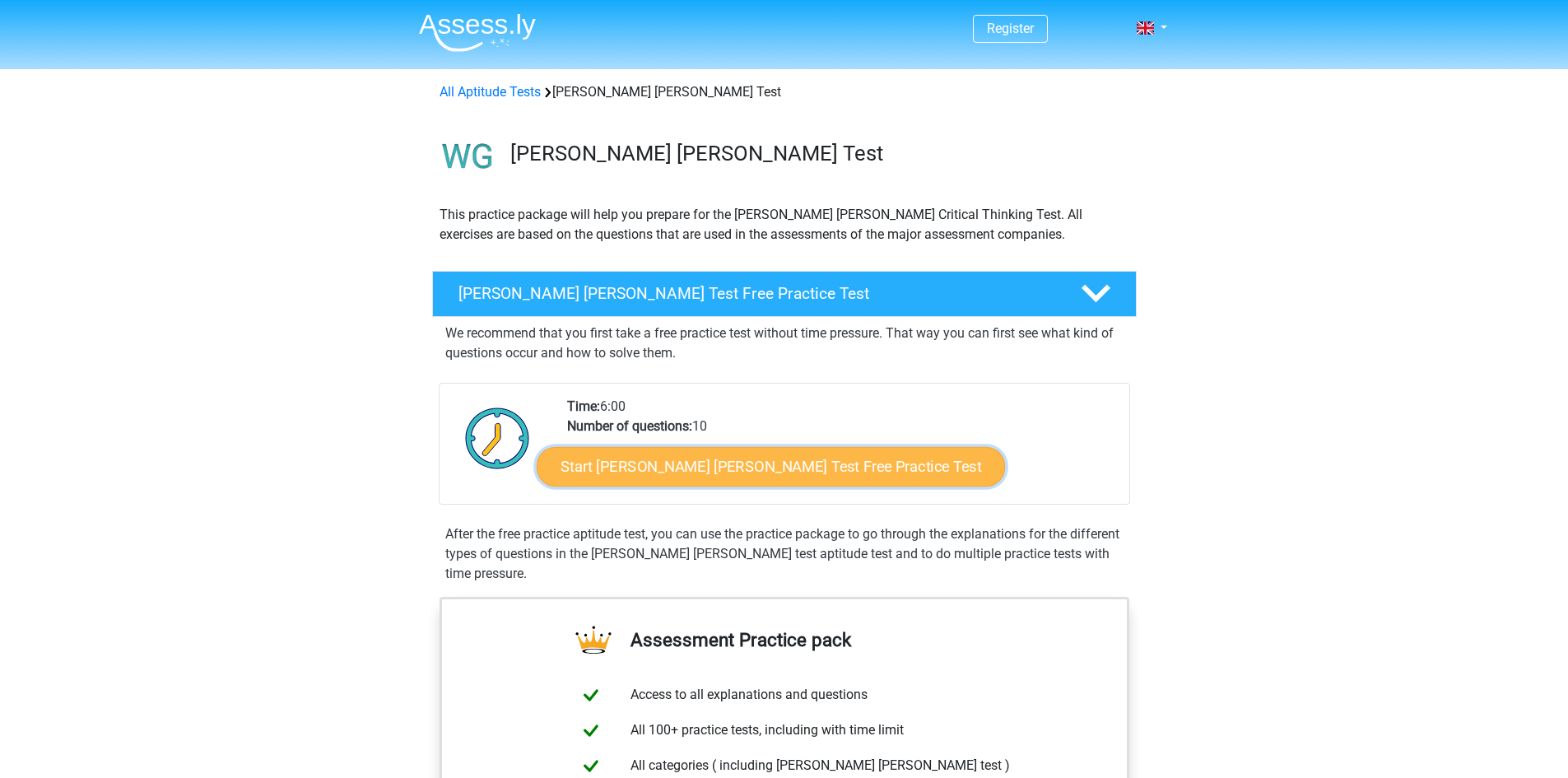
click at [823, 464] on link "Start Watson Glaser Test Free Practice Test" at bounding box center [770, 466] width 468 height 40
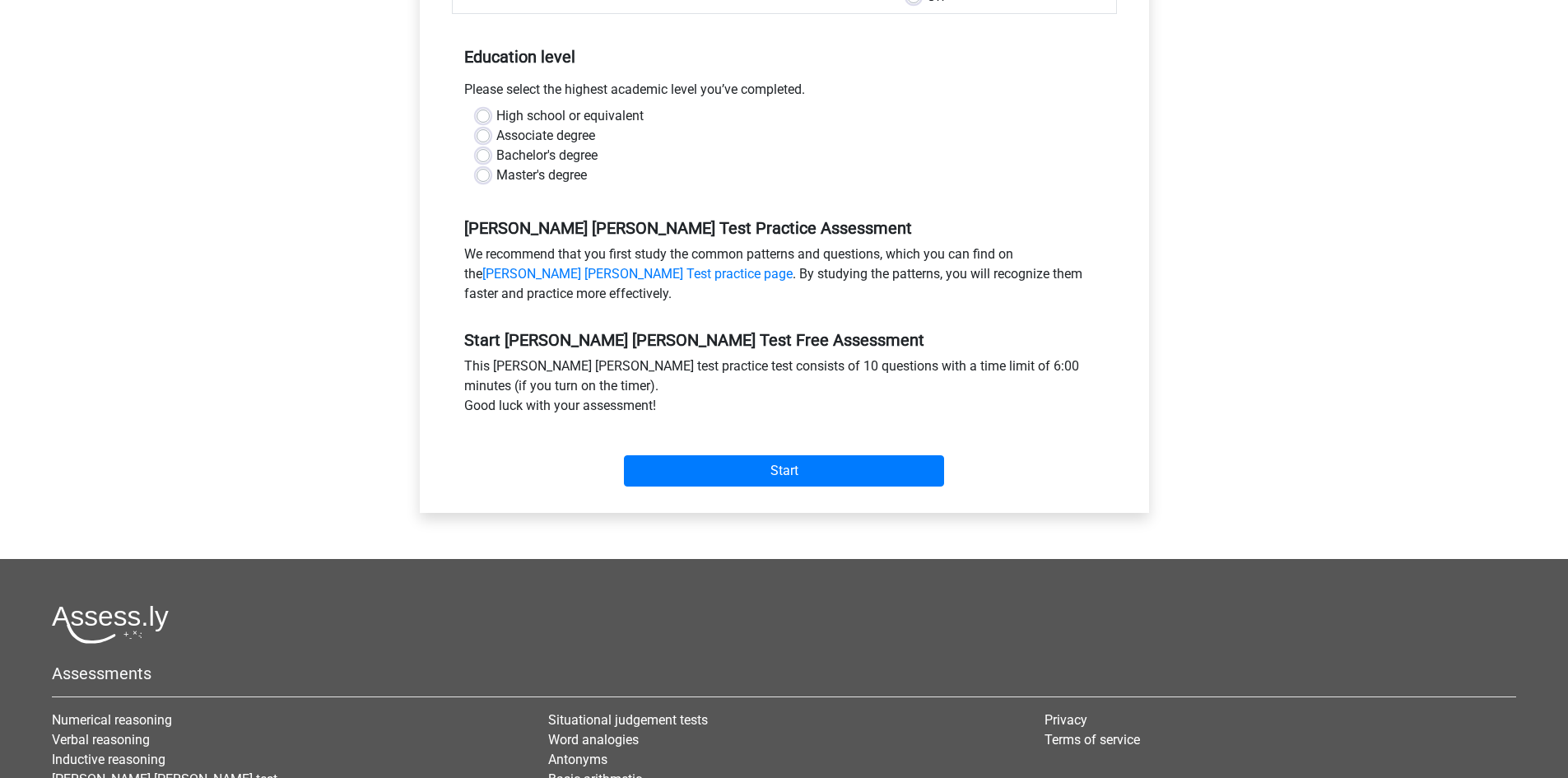
scroll to position [328, 0]
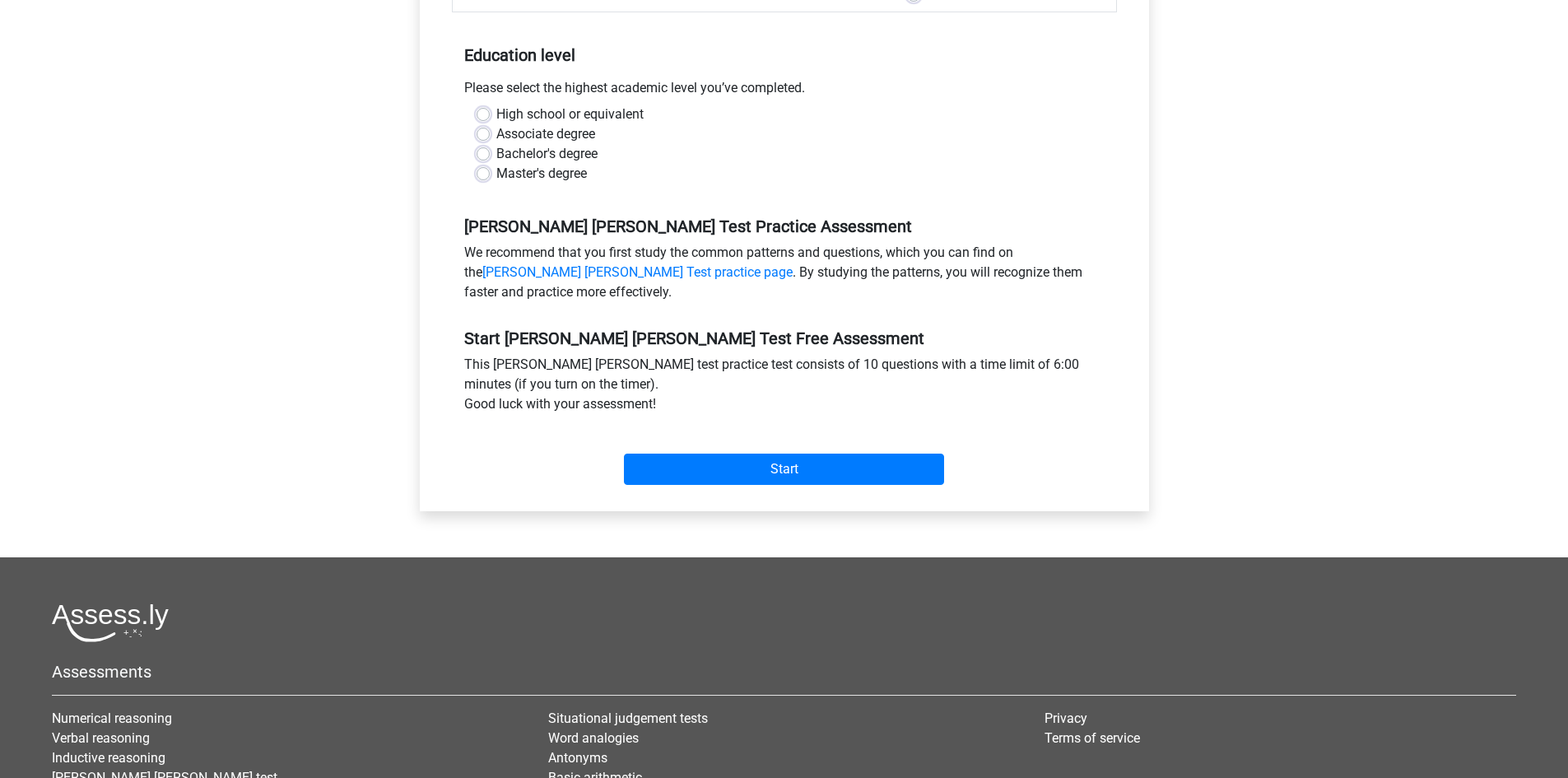
click at [497, 124] on label "Associate degree" at bounding box center [546, 134] width 99 height 19
click at [481, 124] on input "Associate degree" at bounding box center [483, 132] width 14 height 16
radio input "true"
click at [497, 124] on label "Associate degree" at bounding box center [546, 134] width 99 height 19
click at [485, 124] on input "Associate degree" at bounding box center [483, 132] width 14 height 16
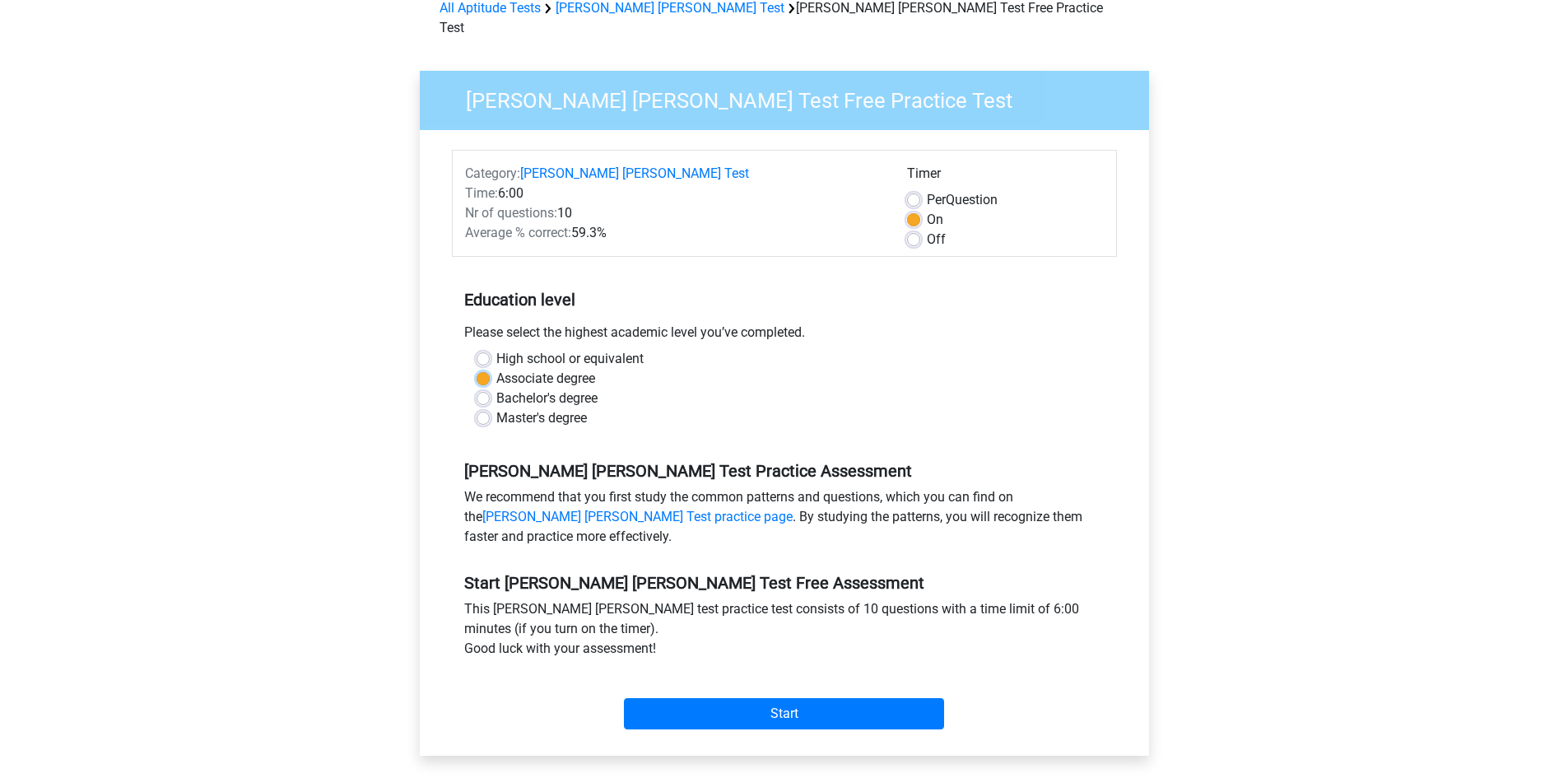
scroll to position [83, 0]
click at [480, 370] on div "Associate degree" at bounding box center [784, 379] width 616 height 19
click at [497, 389] on label "Bachelor's degree" at bounding box center [547, 399] width 102 height 19
click at [484, 389] on input "Bachelor's degree" at bounding box center [483, 397] width 14 height 16
radio input "true"
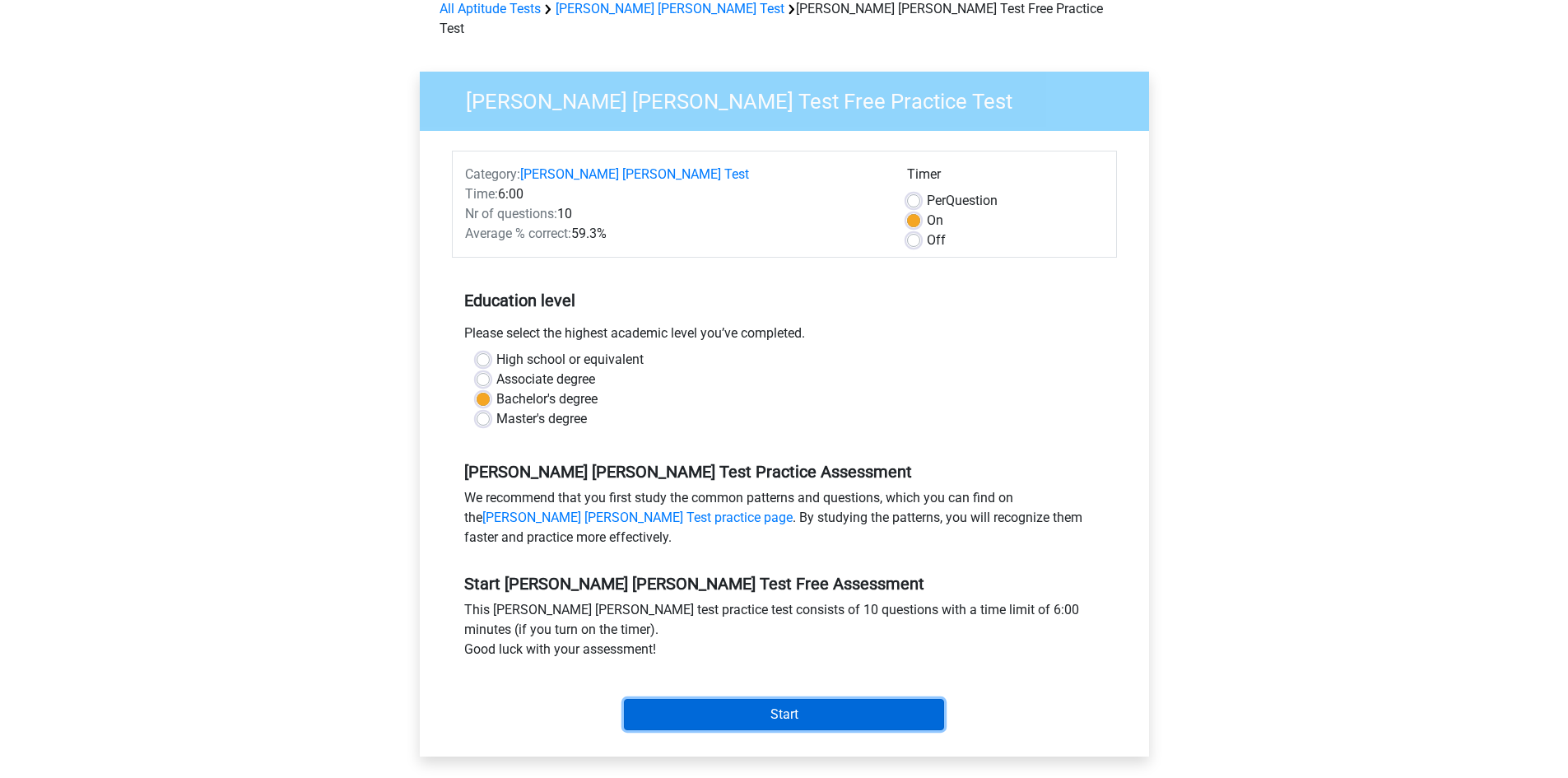
click at [853, 699] on input "Start" at bounding box center [784, 715] width 320 height 31
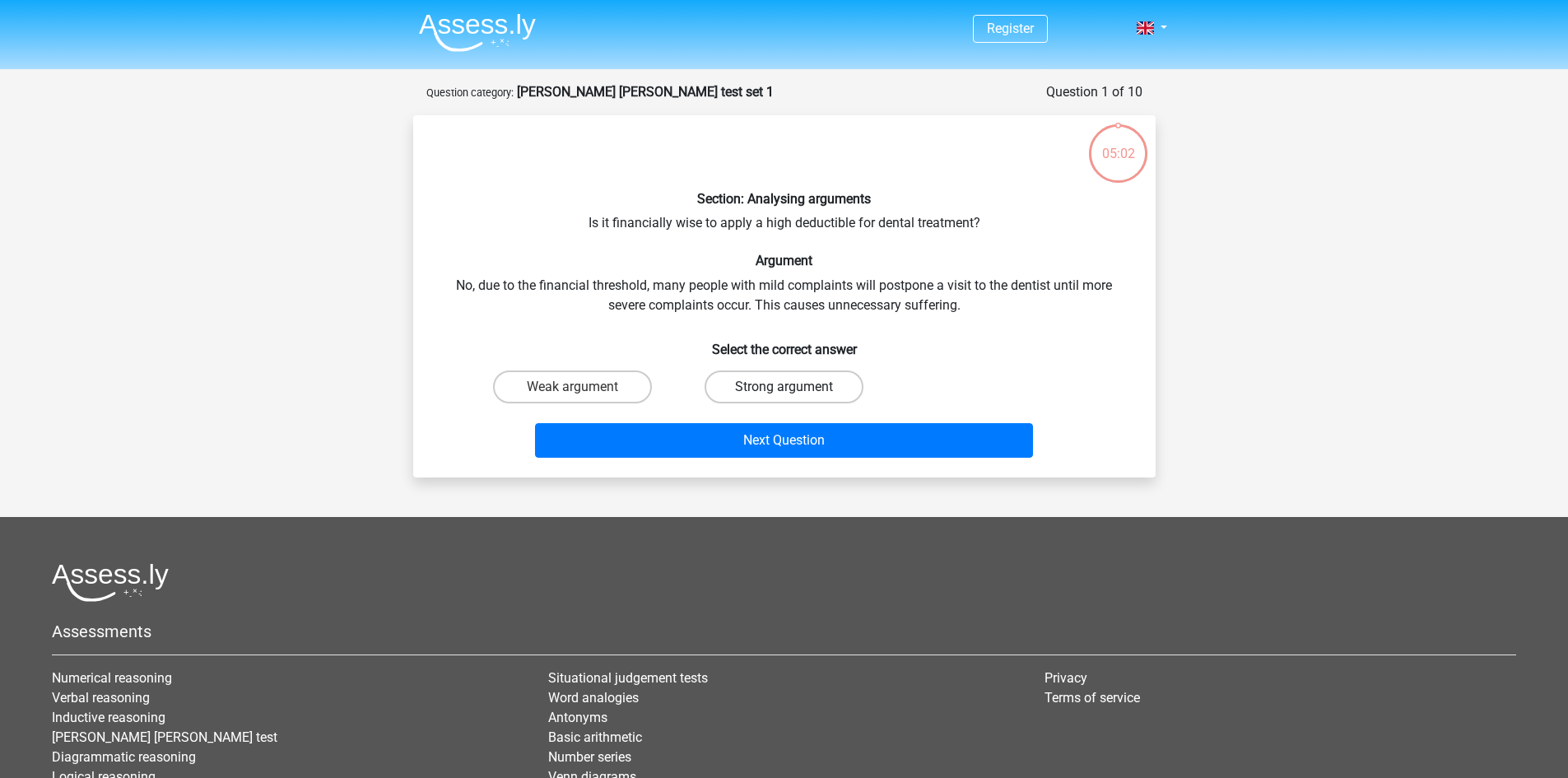
click at [791, 381] on label "Strong argument" at bounding box center [784, 387] width 159 height 33
click at [791, 387] on input "Strong argument" at bounding box center [789, 392] width 11 height 11
radio input "true"
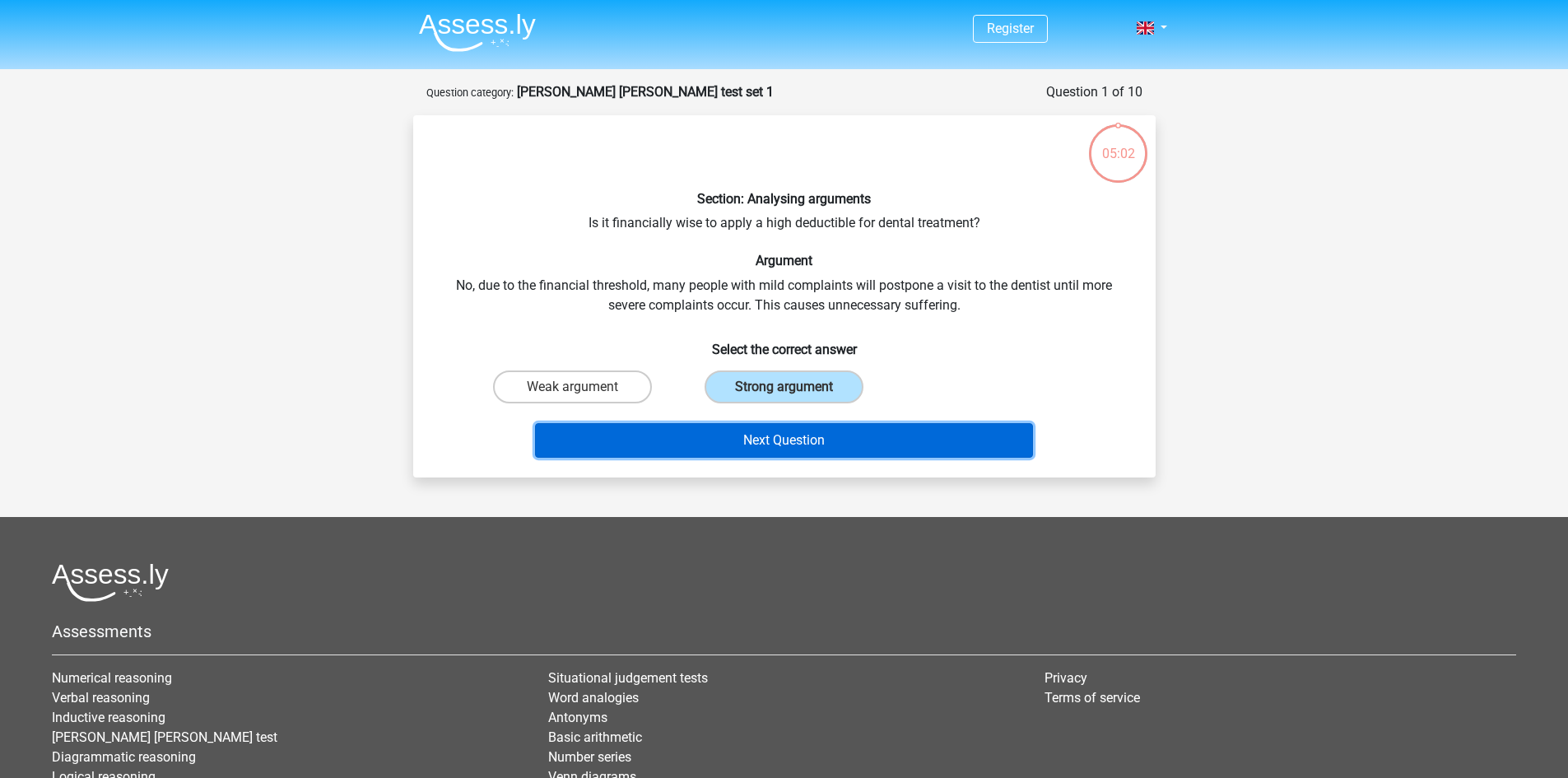
click at [852, 430] on button "Next Question" at bounding box center [784, 440] width 498 height 35
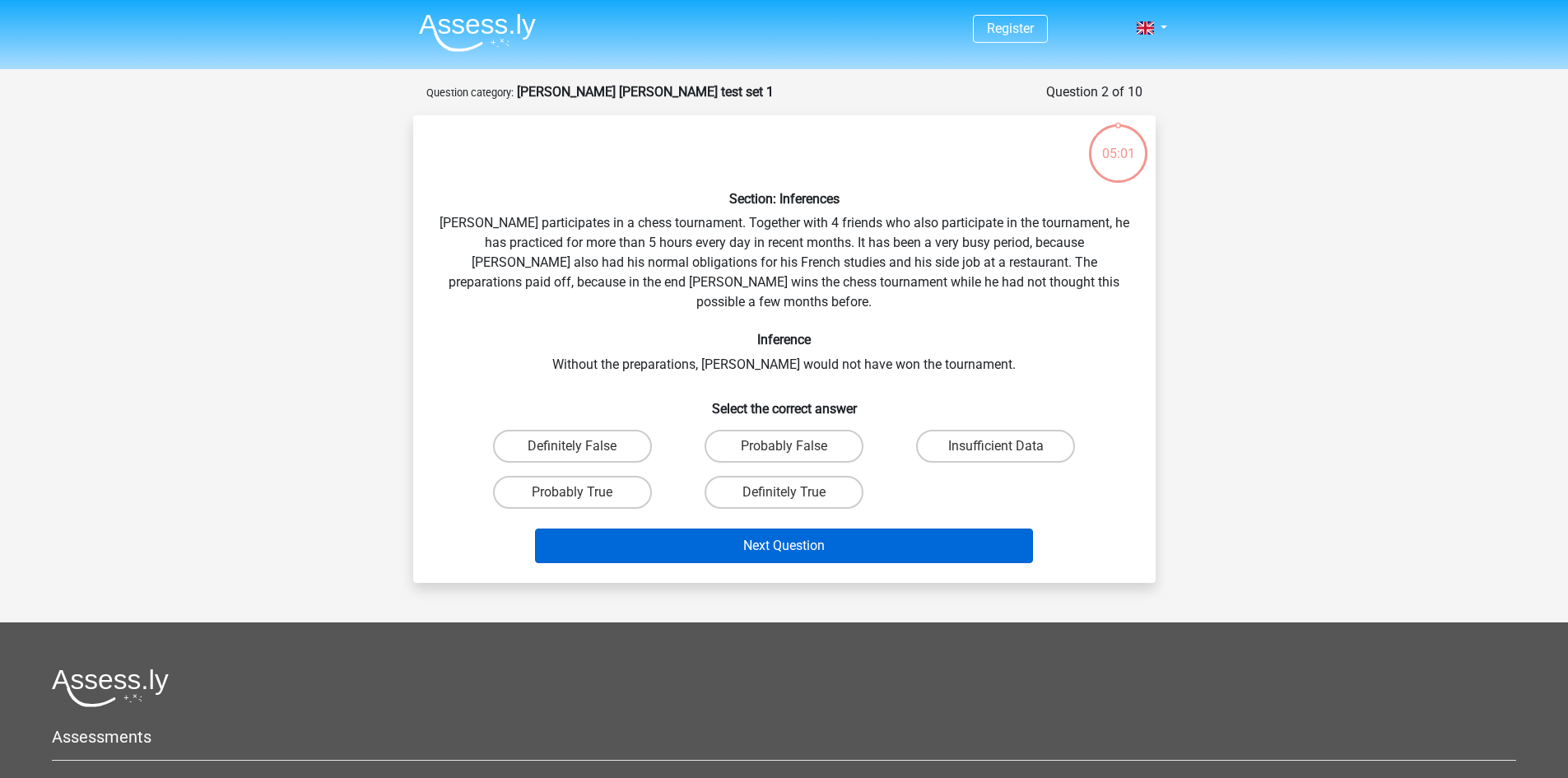
scroll to position [82, 0]
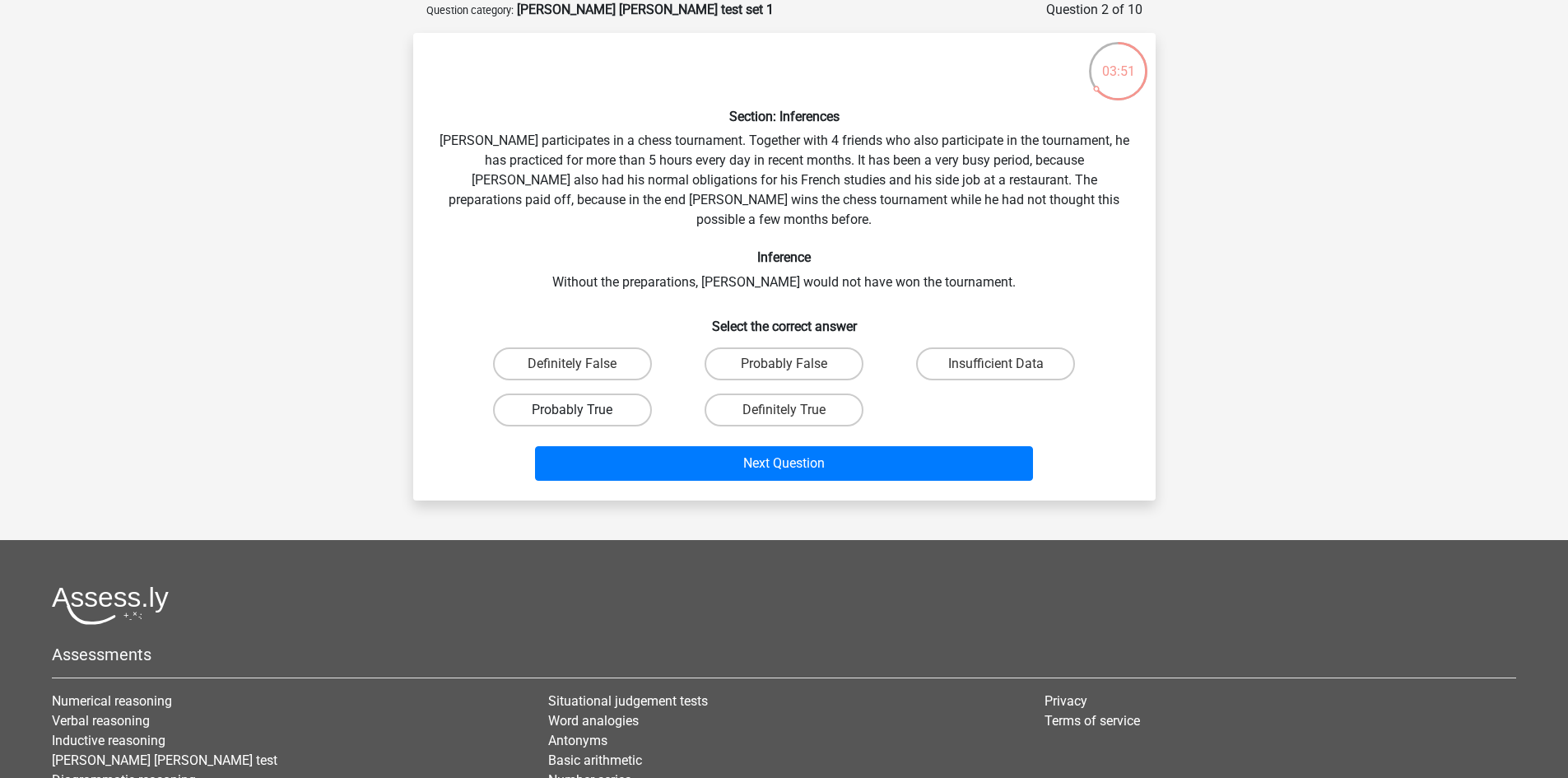
click at [580, 394] on label "Probably True" at bounding box center [573, 410] width 159 height 33
click at [580, 410] on input "Probably True" at bounding box center [577, 415] width 11 height 11
radio input "true"
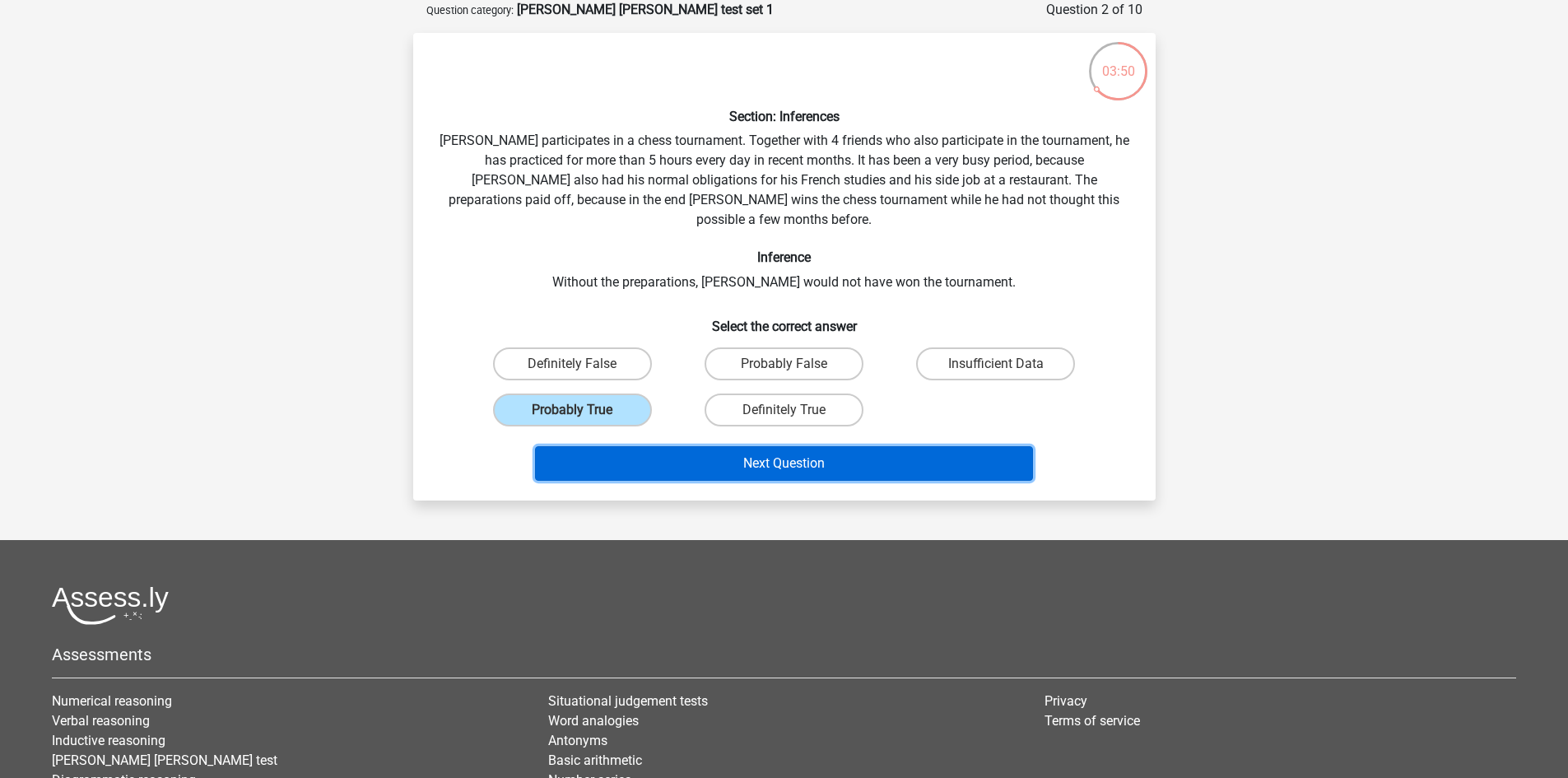
click at [756, 446] on button "Next Question" at bounding box center [784, 463] width 498 height 35
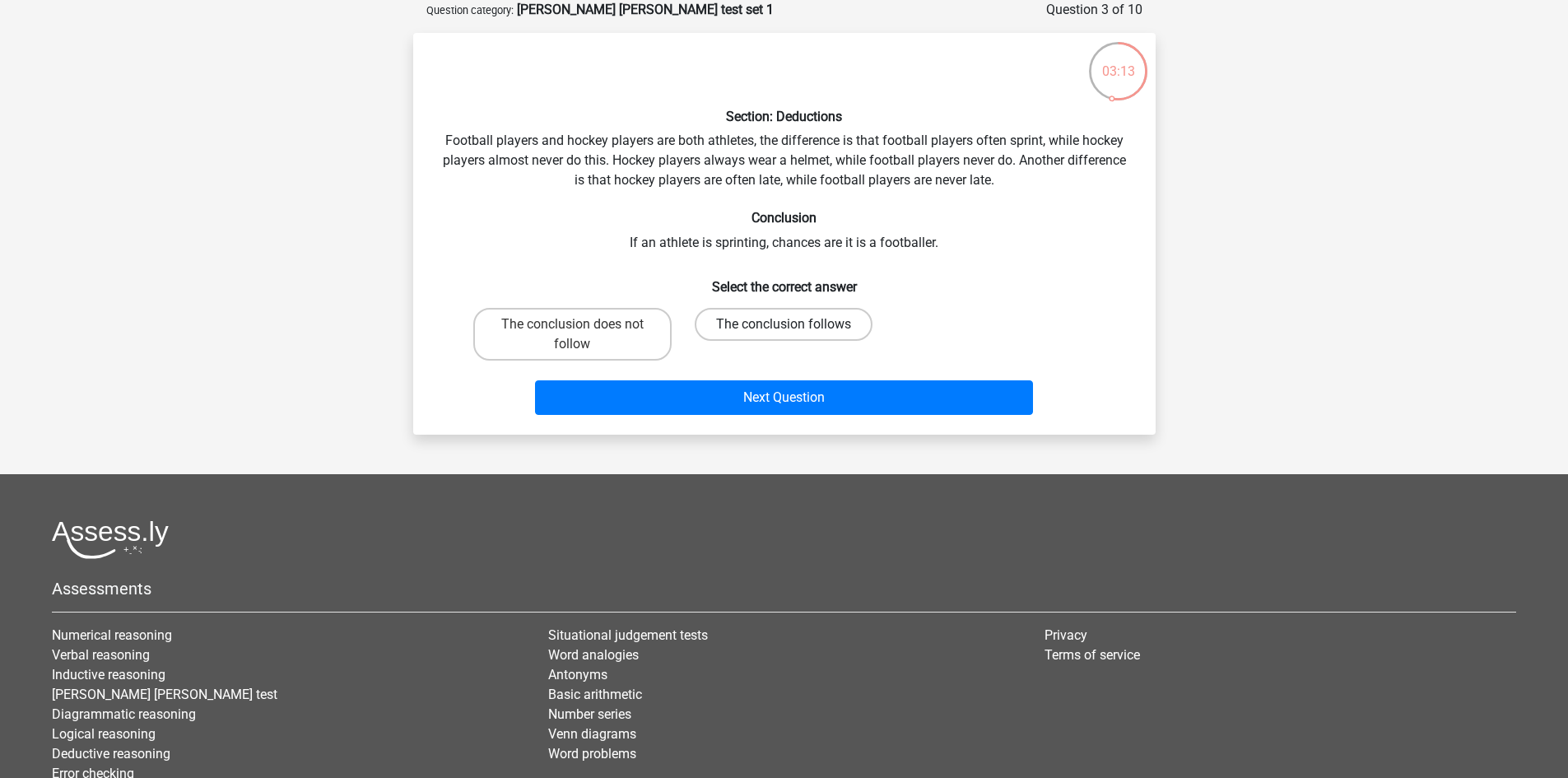
drag, startPoint x: 775, startPoint y: 317, endPoint x: 845, endPoint y: 345, distance: 75.4
click at [776, 317] on label "The conclusion follows" at bounding box center [784, 324] width 178 height 33
click at [784, 324] on input "The conclusion follows" at bounding box center [789, 329] width 11 height 11
radio input "true"
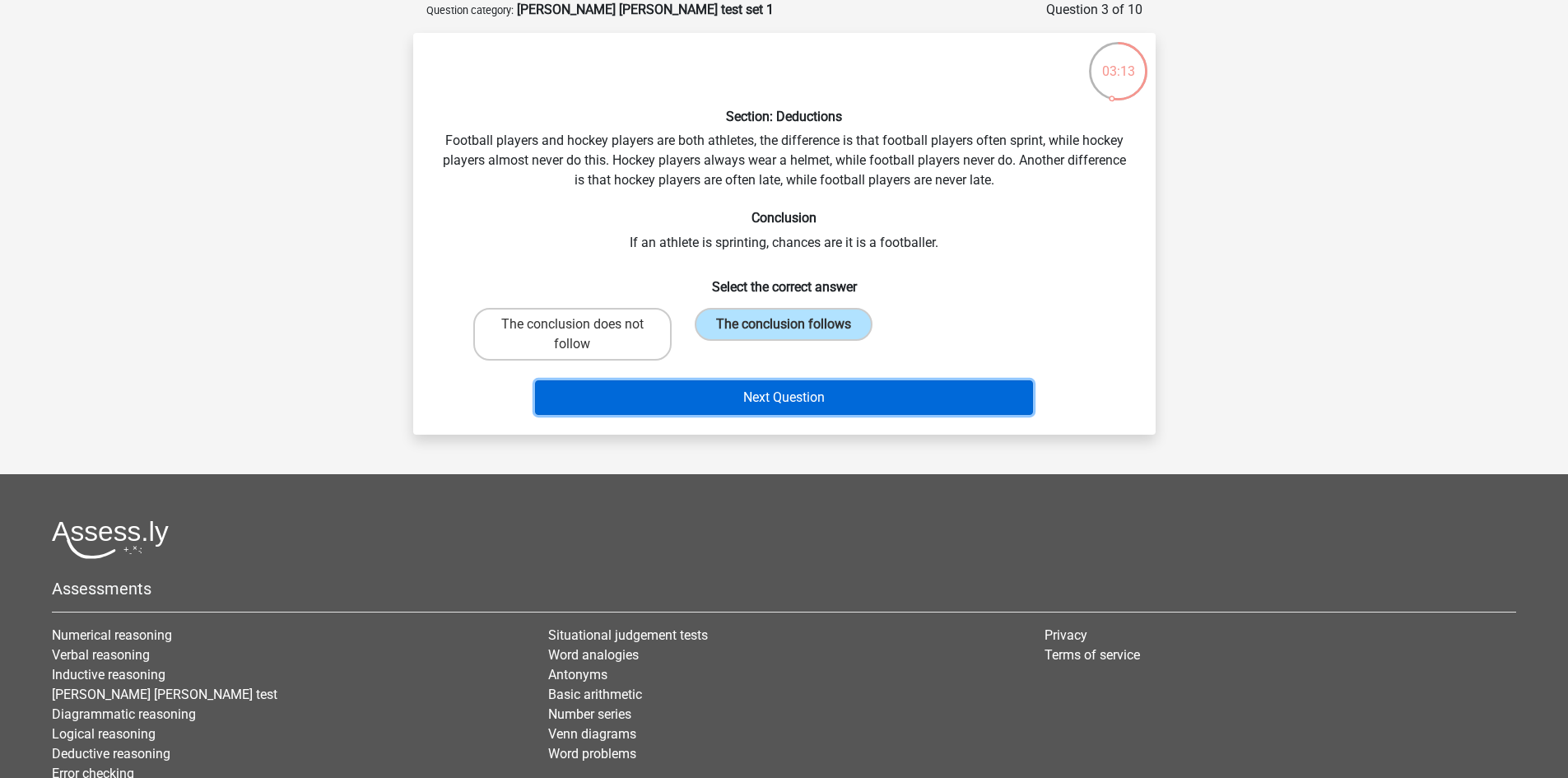
click at [854, 399] on button "Next Question" at bounding box center [784, 397] width 498 height 35
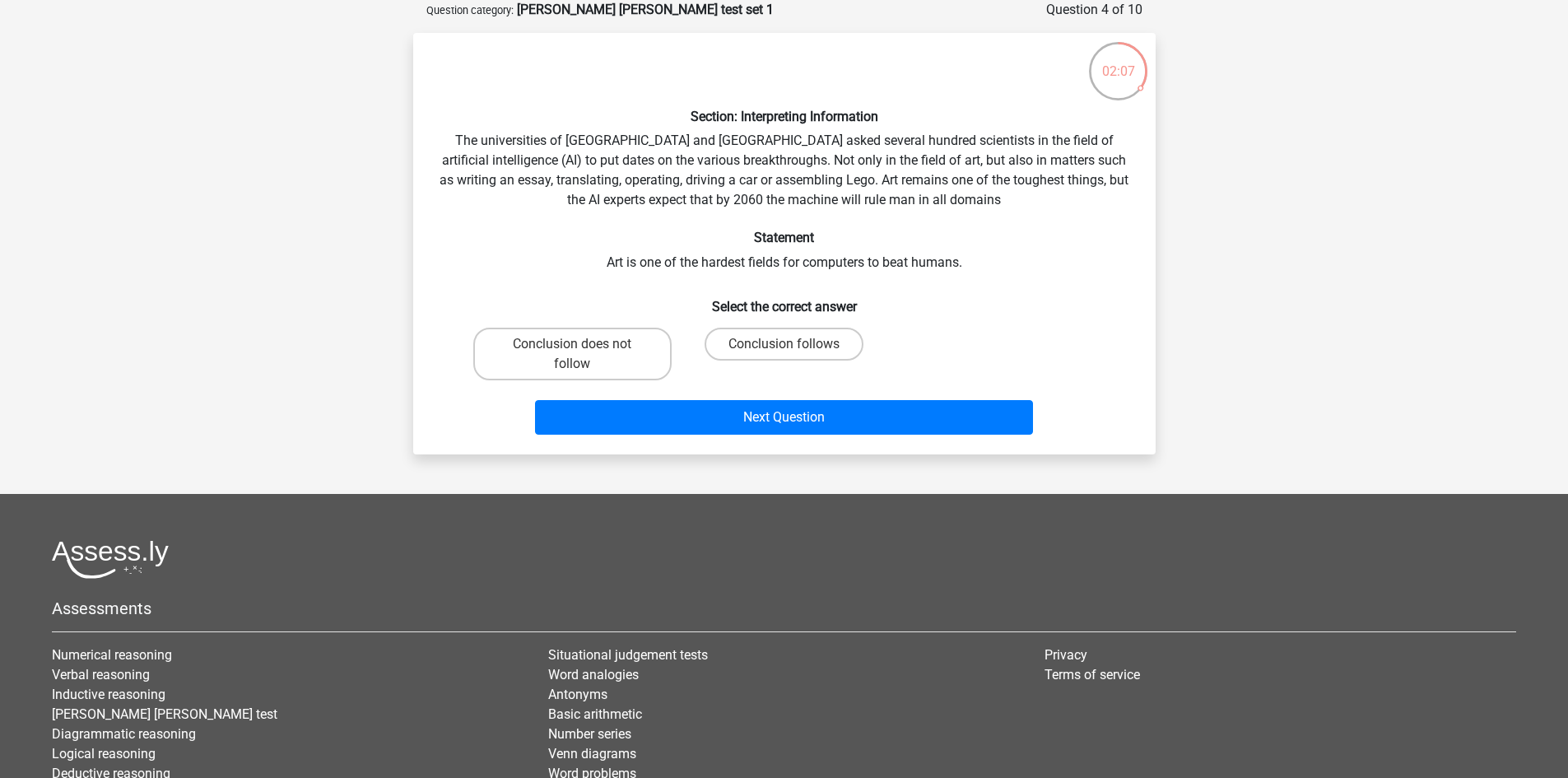
click at [763, 355] on label "Conclusion follows" at bounding box center [784, 344] width 159 height 33
click at [784, 355] on input "Conclusion follows" at bounding box center [789, 350] width 11 height 11
radio input "true"
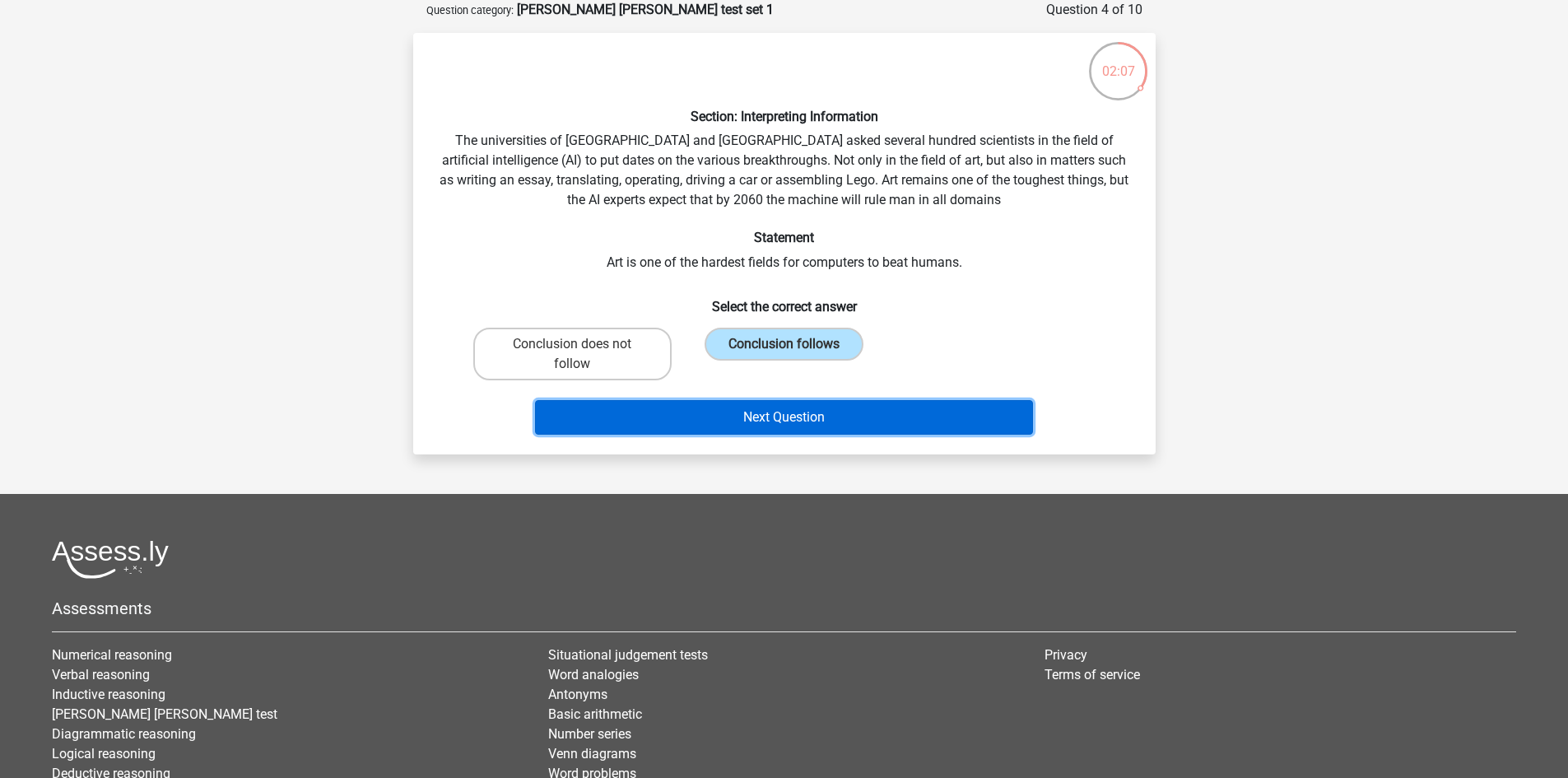
click at [868, 423] on button "Next Question" at bounding box center [784, 417] width 498 height 35
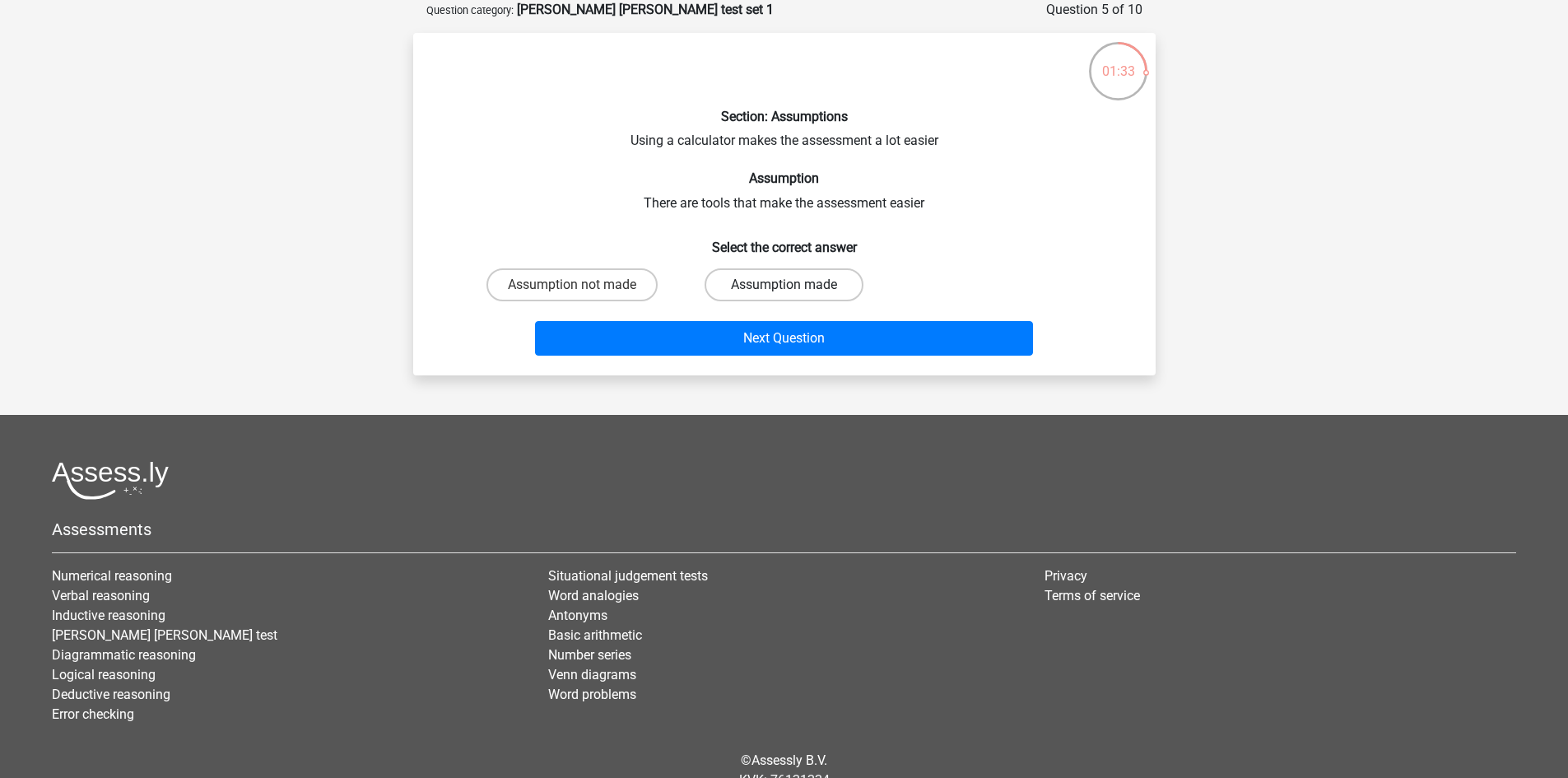
click at [799, 283] on label "Assumption made" at bounding box center [784, 284] width 159 height 33
click at [795, 285] on input "Assumption made" at bounding box center [789, 290] width 11 height 11
radio input "true"
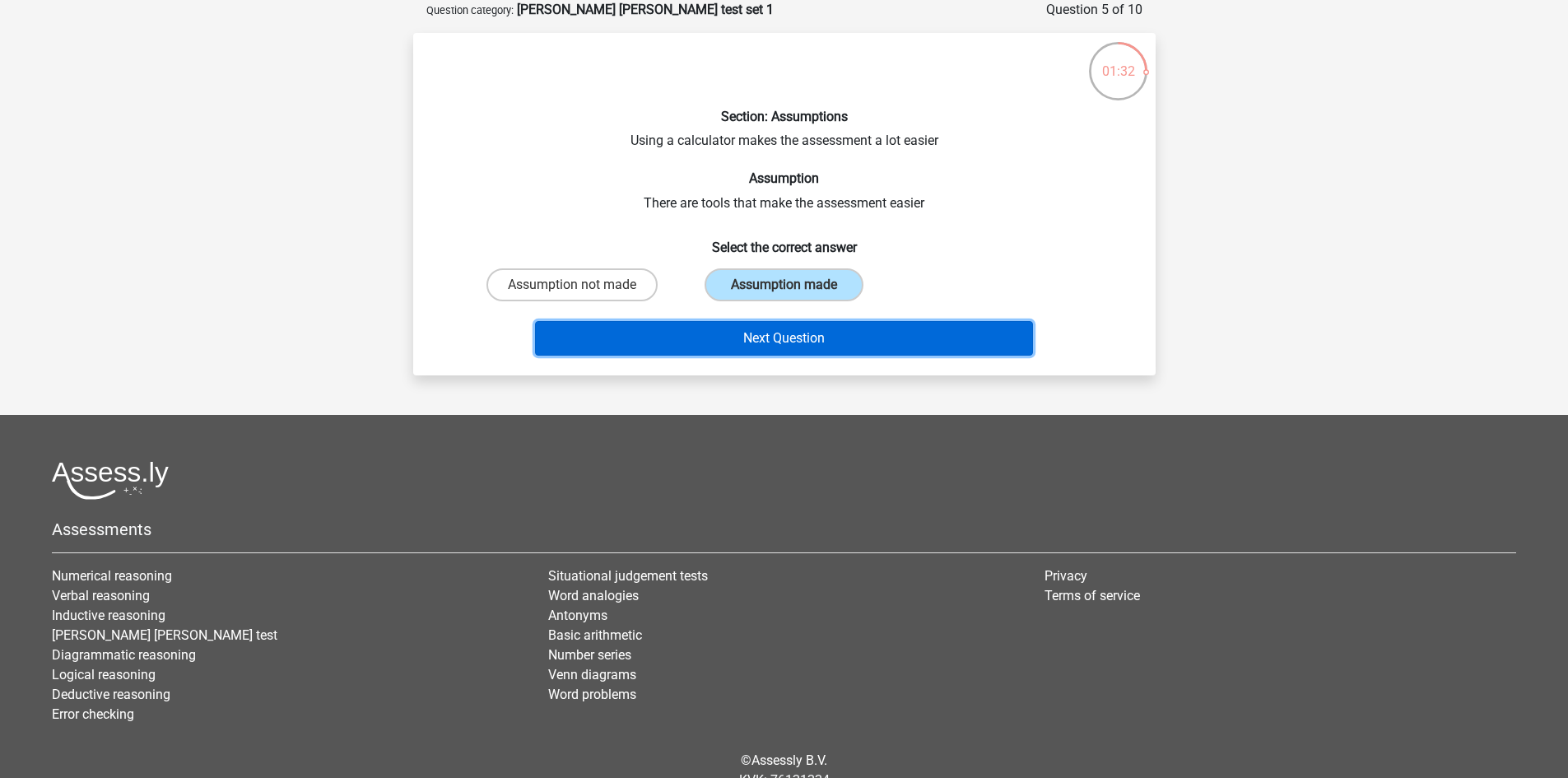
click at [865, 333] on button "Next Question" at bounding box center [784, 338] width 498 height 35
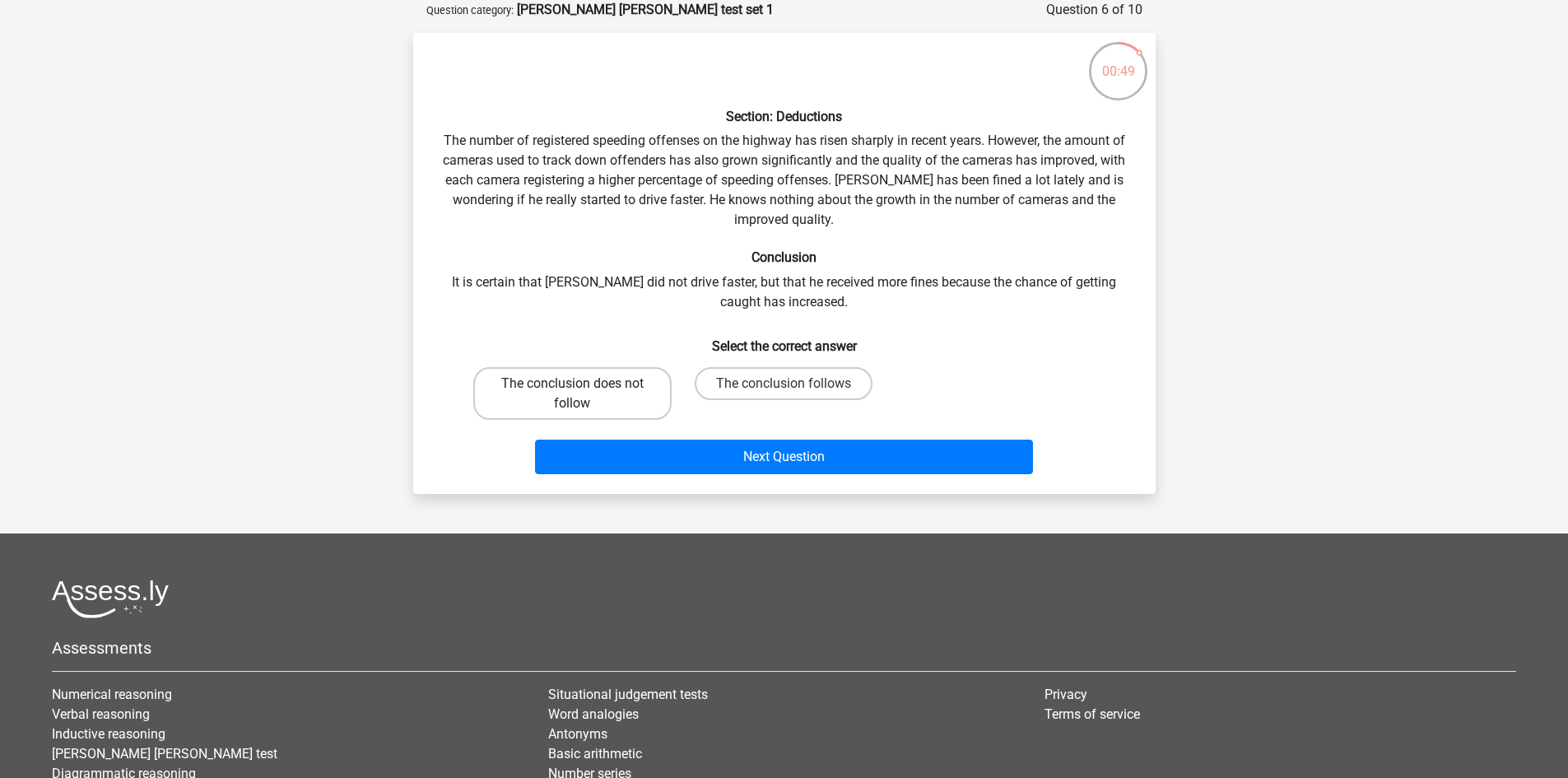
click at [624, 398] on label "The conclusion does not follow" at bounding box center [572, 394] width 198 height 52
click at [583, 395] on input "The conclusion does not follow" at bounding box center [577, 389] width 11 height 11
radio input "true"
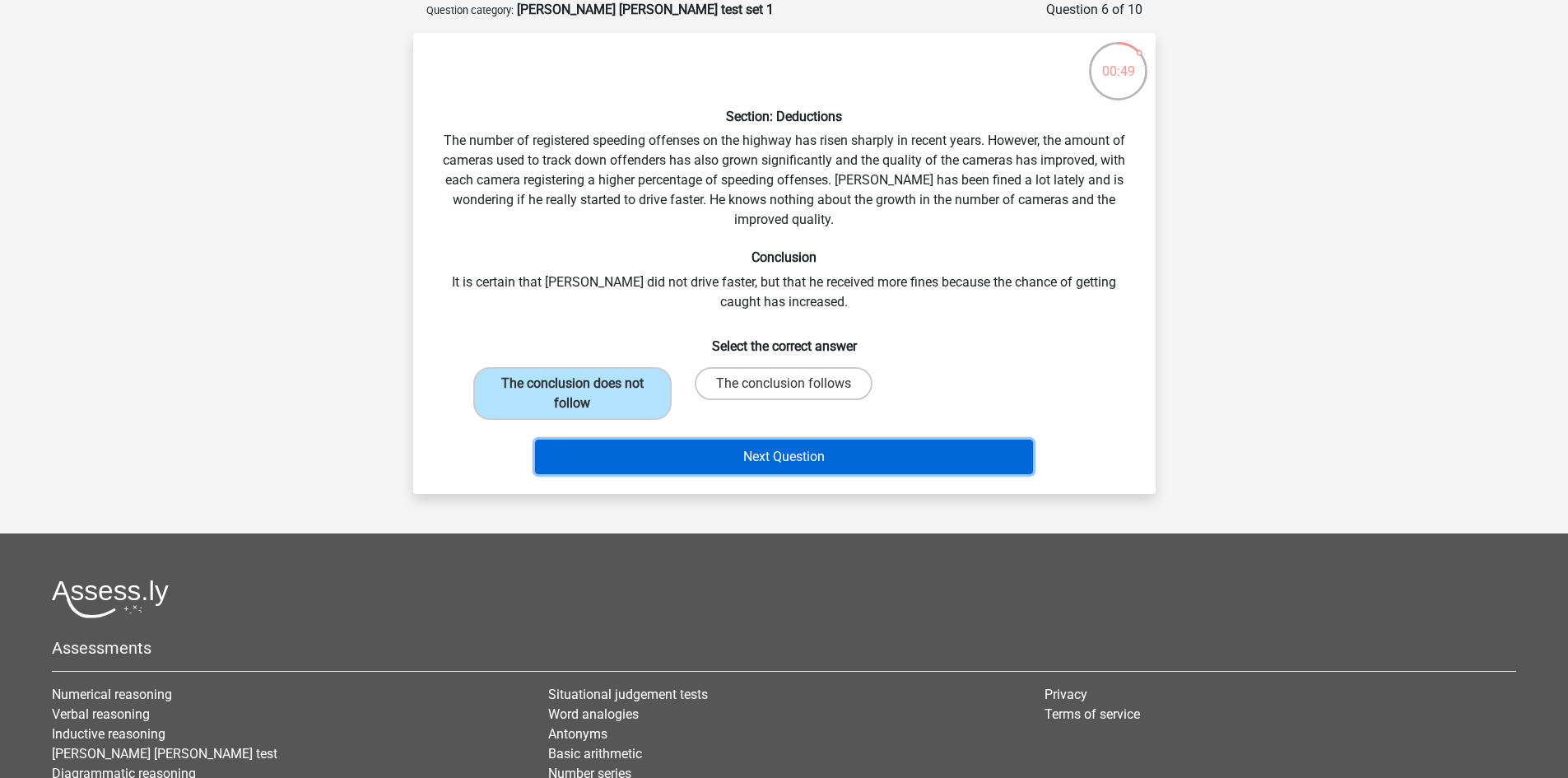
click at [886, 457] on button "Next Question" at bounding box center [784, 456] width 498 height 35
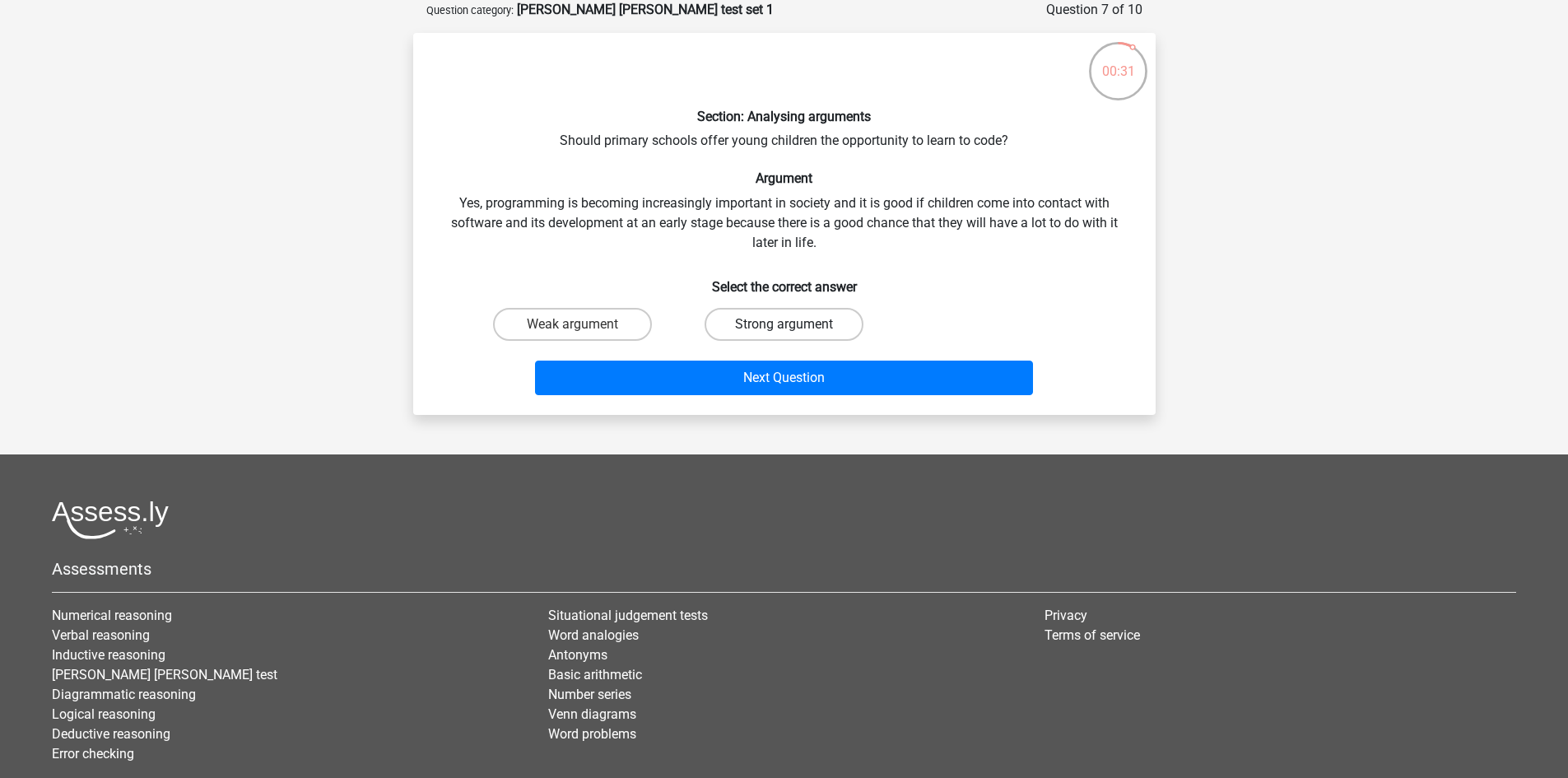
click at [795, 315] on label "Strong argument" at bounding box center [784, 324] width 159 height 33
click at [795, 324] on input "Strong argument" at bounding box center [789, 329] width 11 height 11
radio input "true"
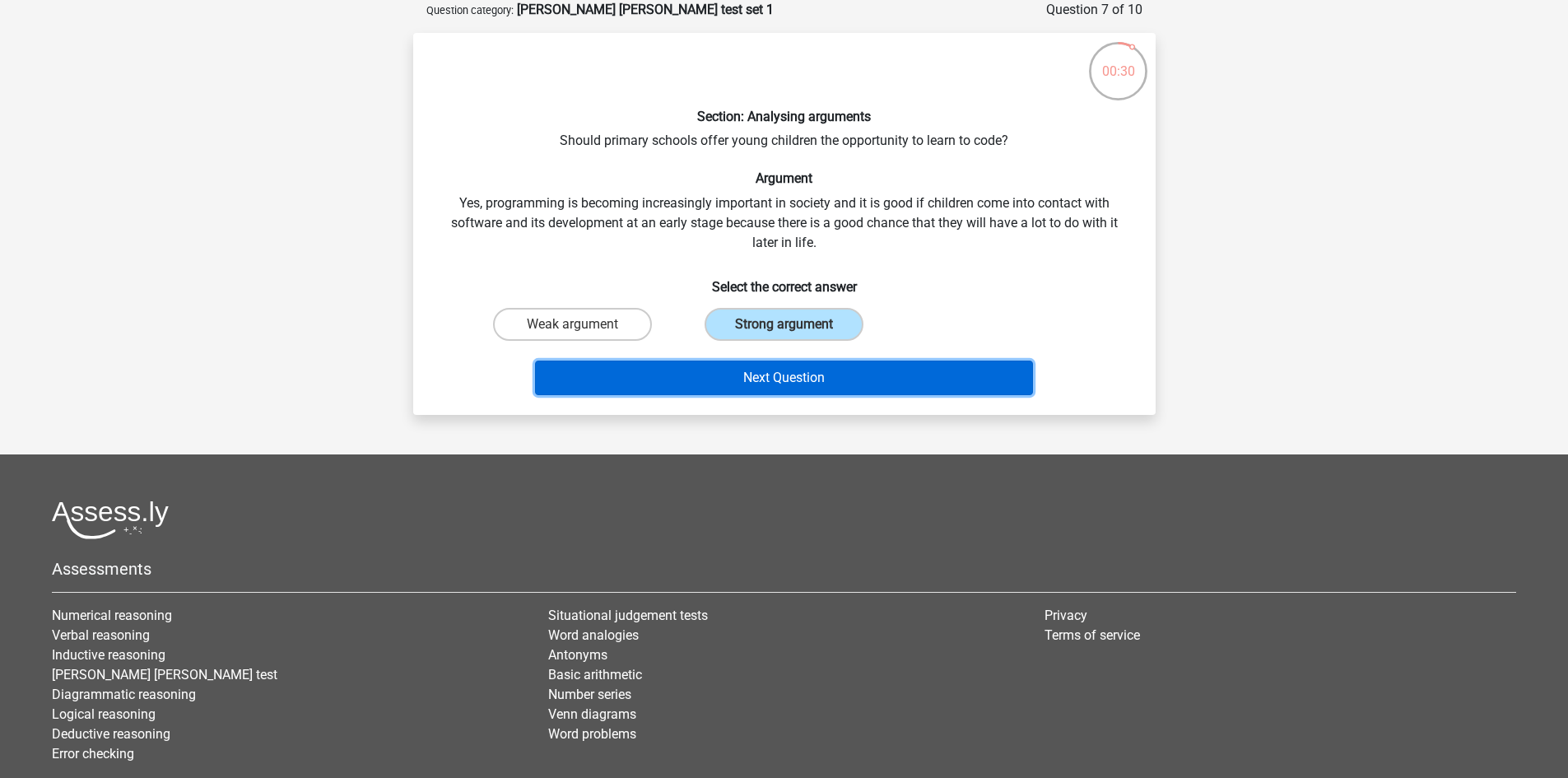
click at [888, 378] on button "Next Question" at bounding box center [784, 378] width 498 height 35
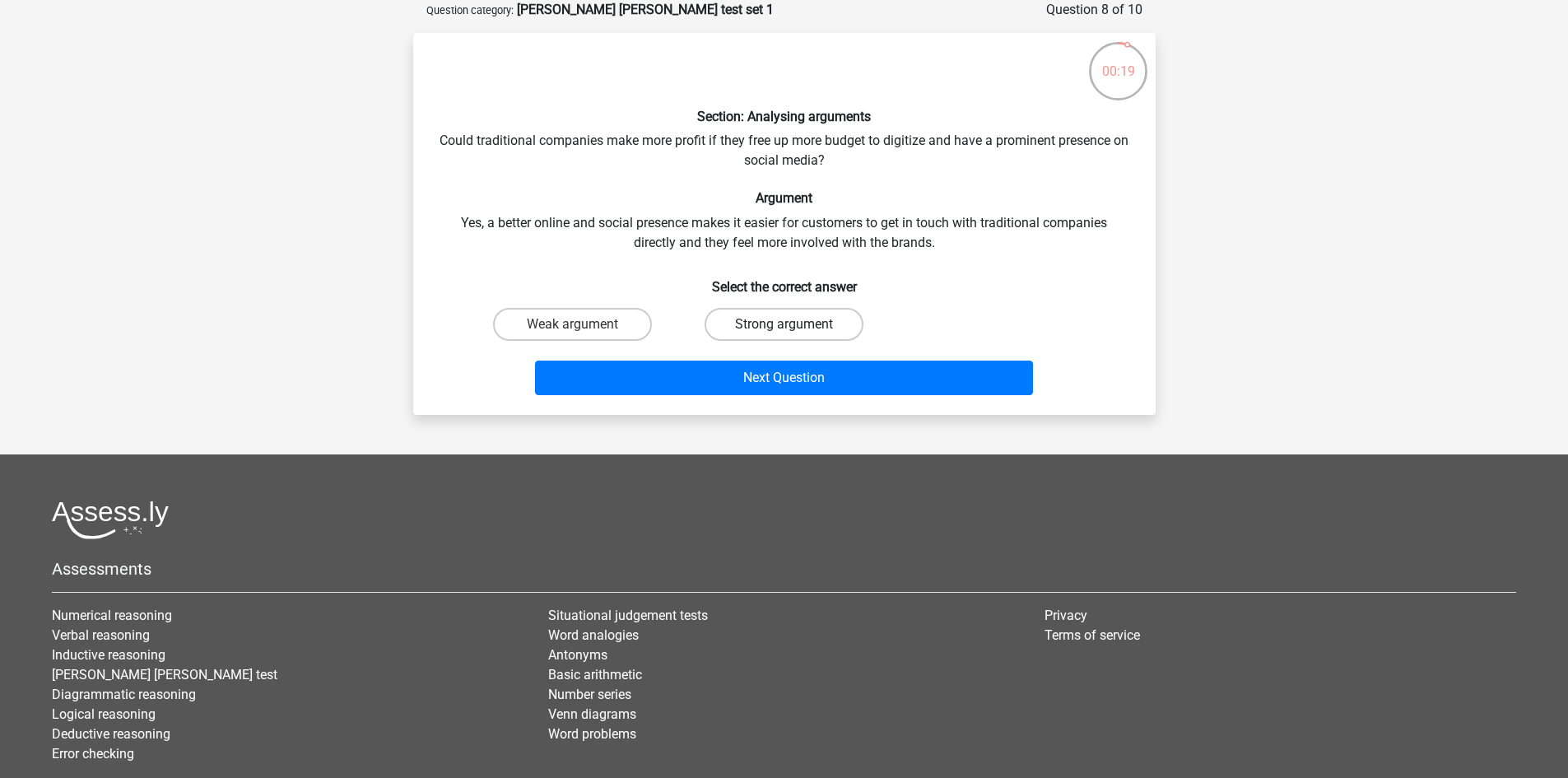
click at [834, 338] on label "Strong argument" at bounding box center [784, 324] width 159 height 33
click at [795, 335] on input "Strong argument" at bounding box center [789, 329] width 11 height 11
radio input "true"
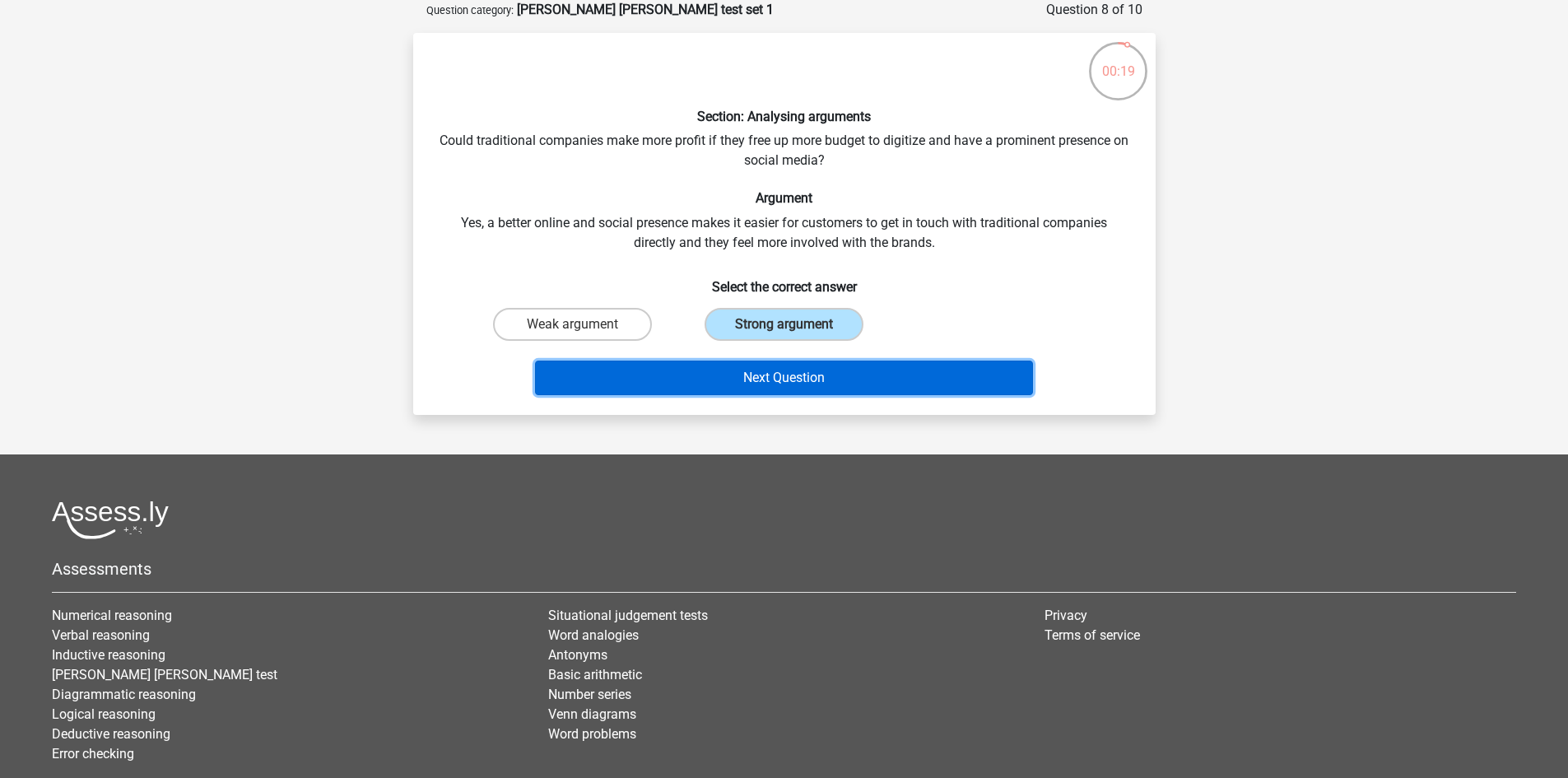
click at [865, 372] on button "Next Question" at bounding box center [784, 378] width 498 height 35
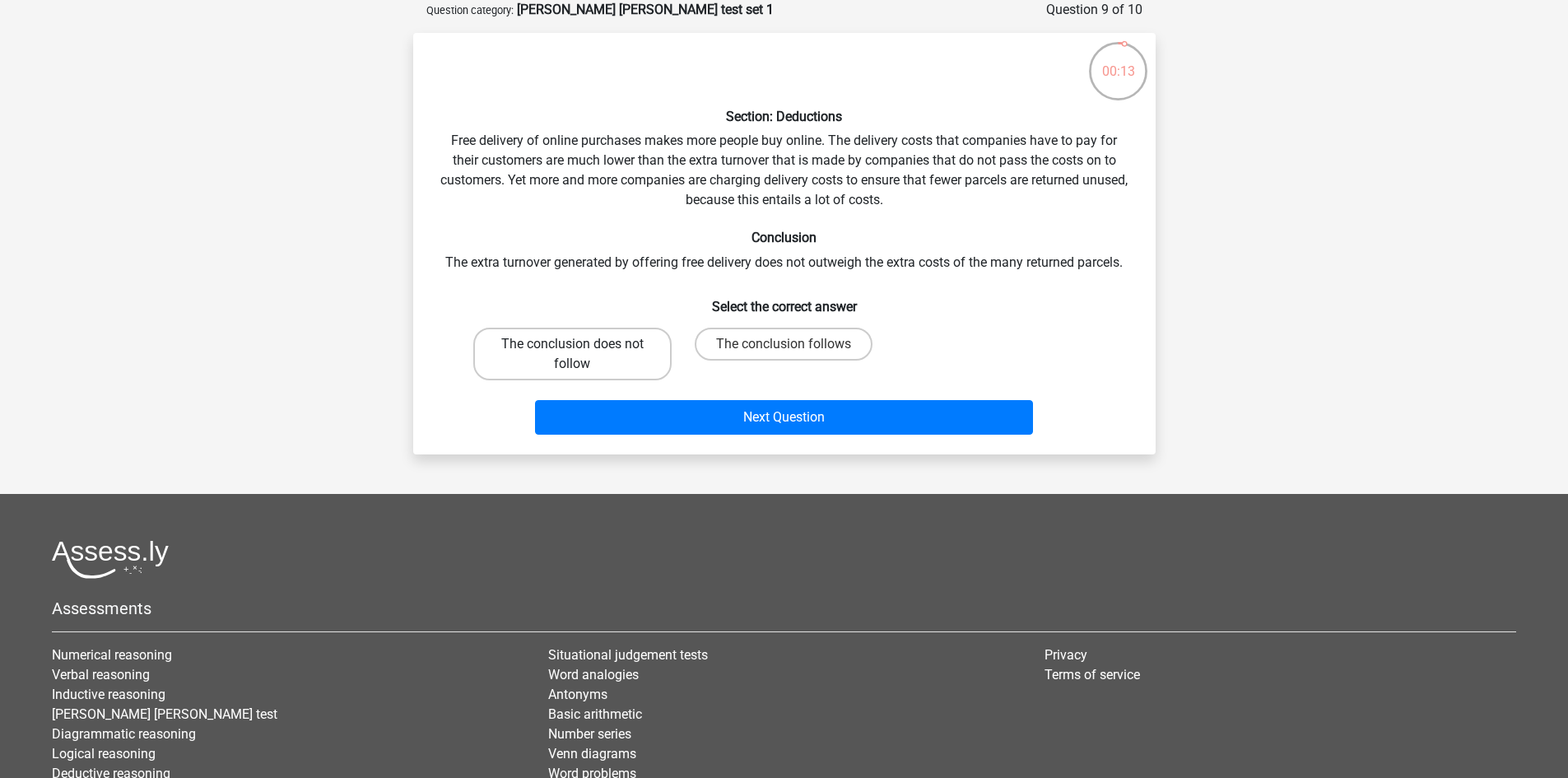
click at [641, 347] on label "The conclusion does not follow" at bounding box center [572, 354] width 198 height 52
click at [583, 347] on input "The conclusion does not follow" at bounding box center [577, 350] width 11 height 11
radio input "true"
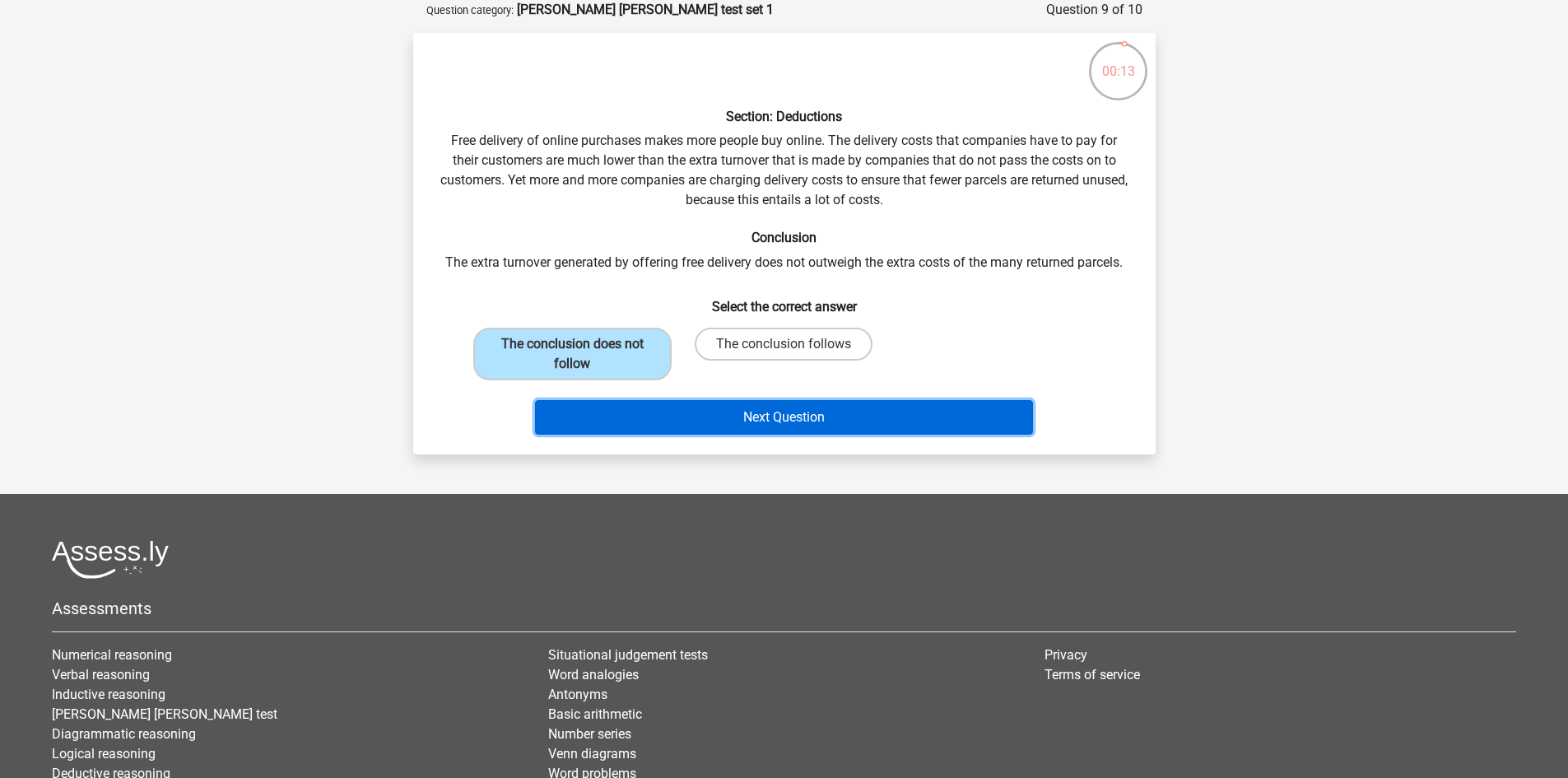
click at [855, 419] on button "Next Question" at bounding box center [784, 417] width 498 height 35
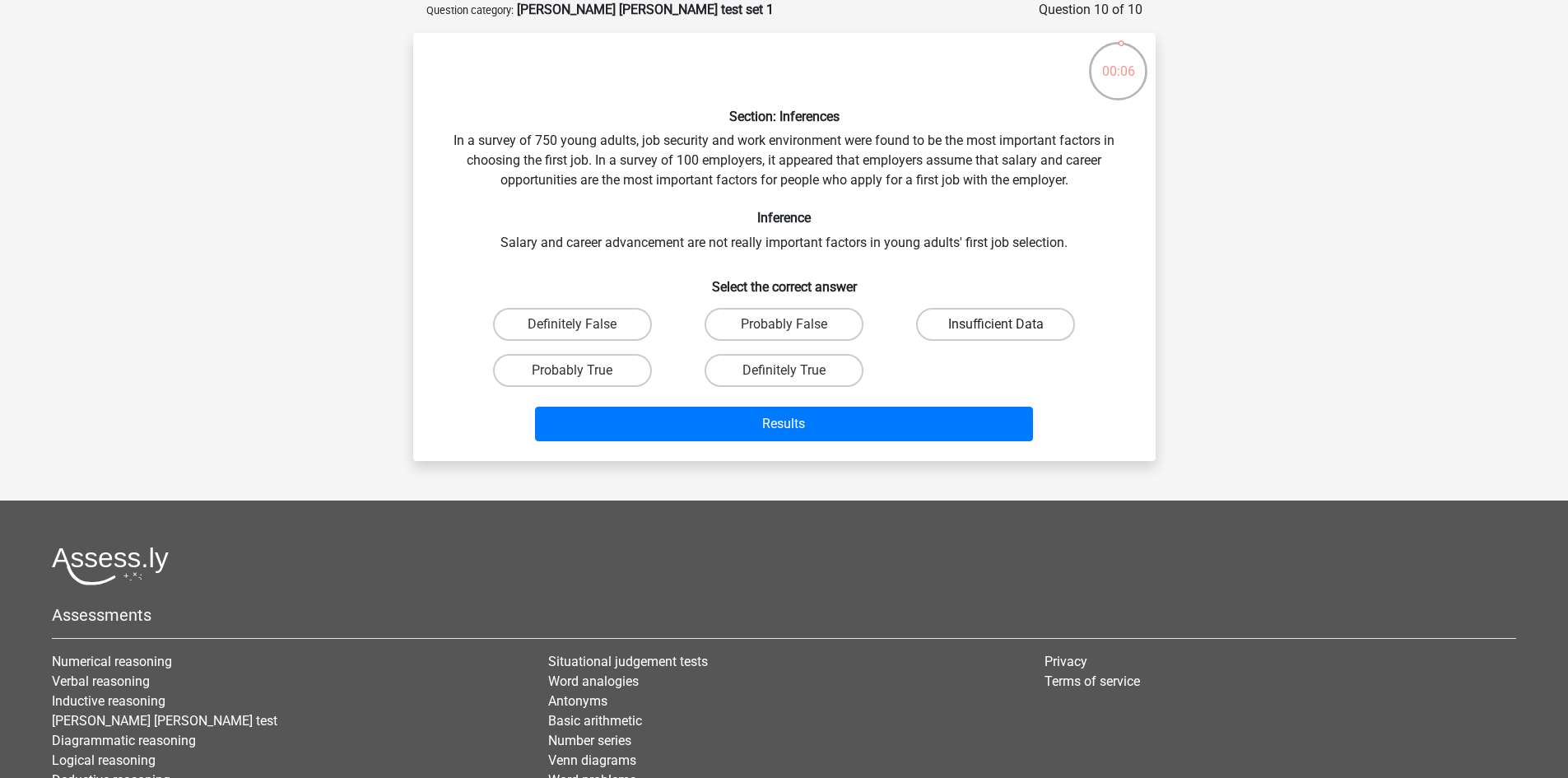
click at [974, 324] on label "Insufficient Data" at bounding box center [996, 324] width 159 height 33
click at [996, 324] on input "Insufficient Data" at bounding box center [1001, 329] width 11 height 11
radio input "true"
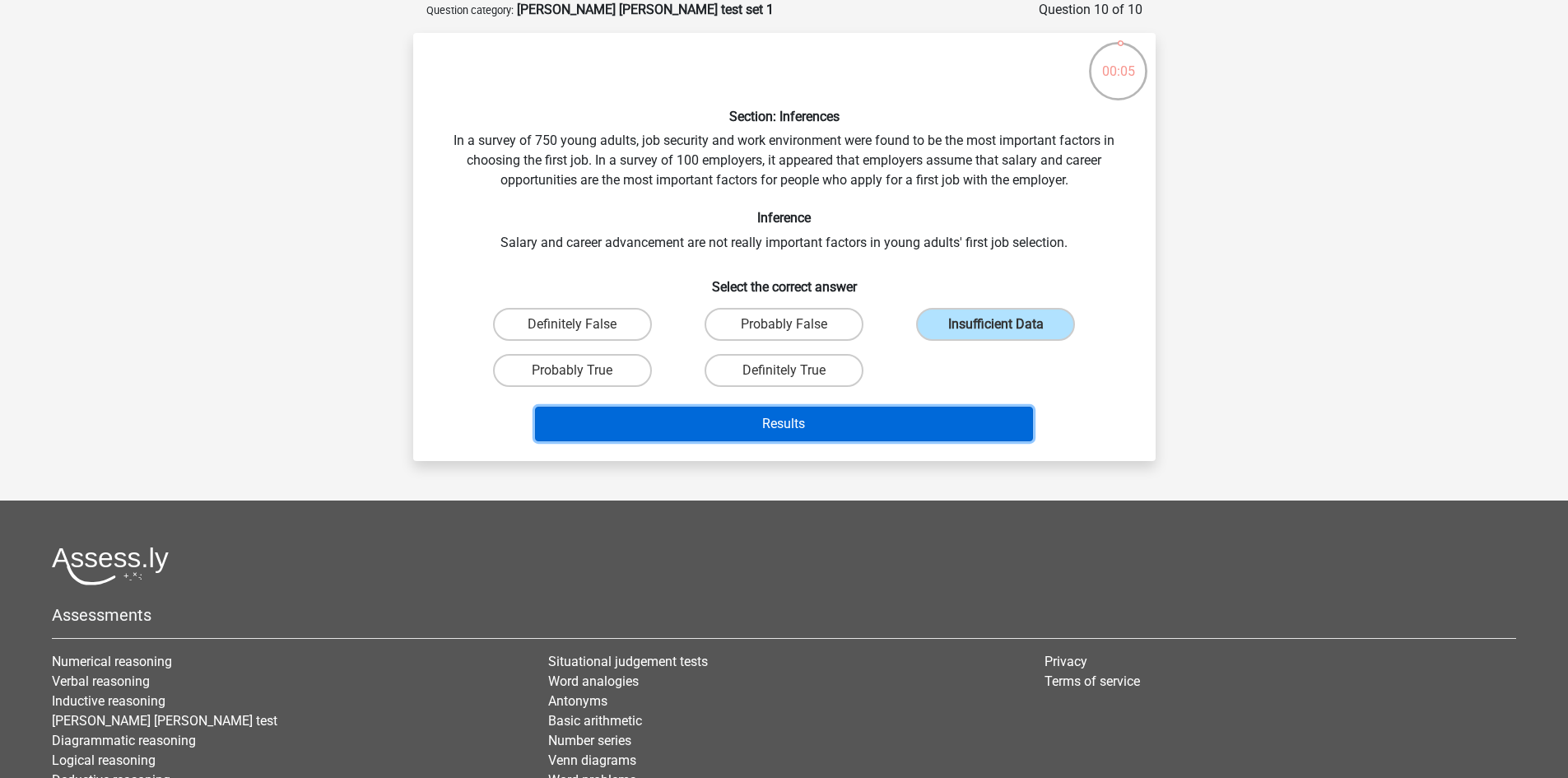
click at [978, 432] on button "Results" at bounding box center [784, 423] width 498 height 35
